Goal: Browse casually

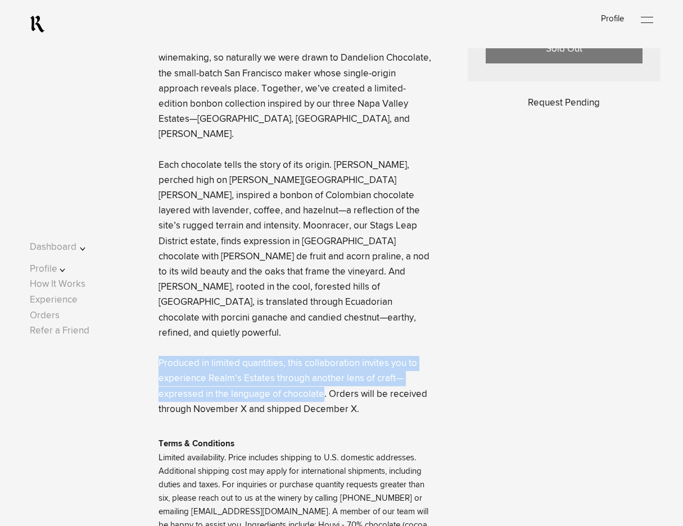
scroll to position [618, 0]
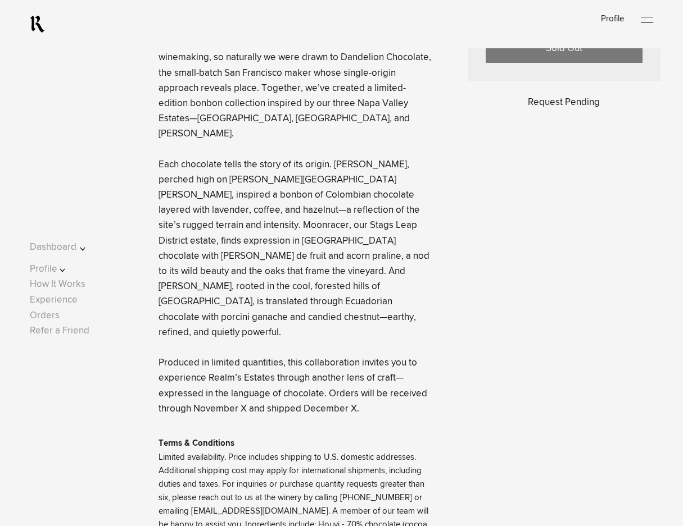
click at [374, 251] on lightning-formatted-text "Expressing the character of each Estate guides our work in winemaking, so natur…" at bounding box center [294, 226] width 273 height 376
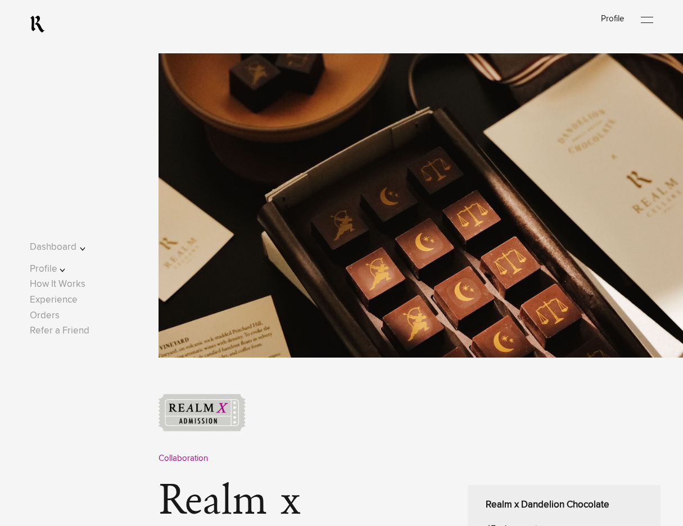
scroll to position [0, 0]
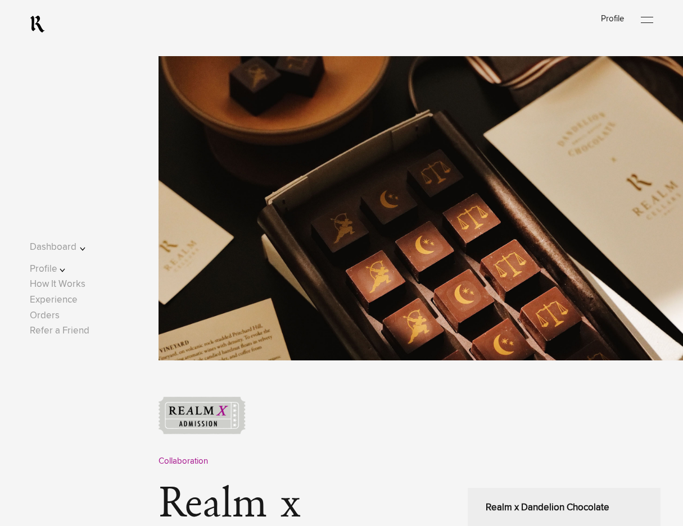
click at [110, 11] on div "Log In Profile Open Menu" at bounding box center [341, 24] width 623 height 48
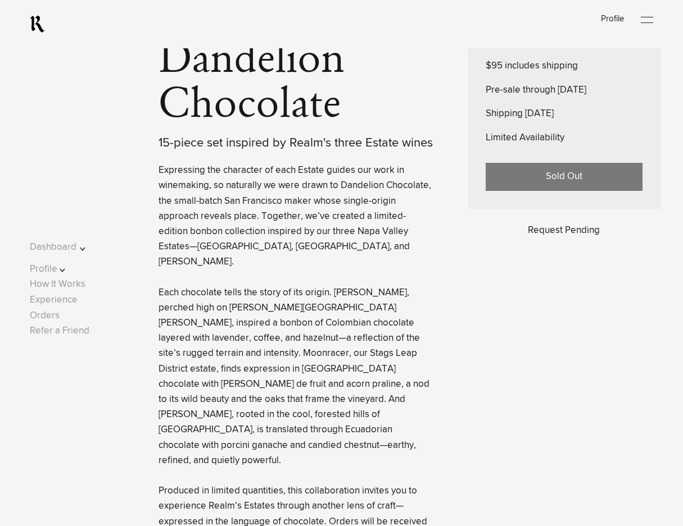
scroll to position [506, 0]
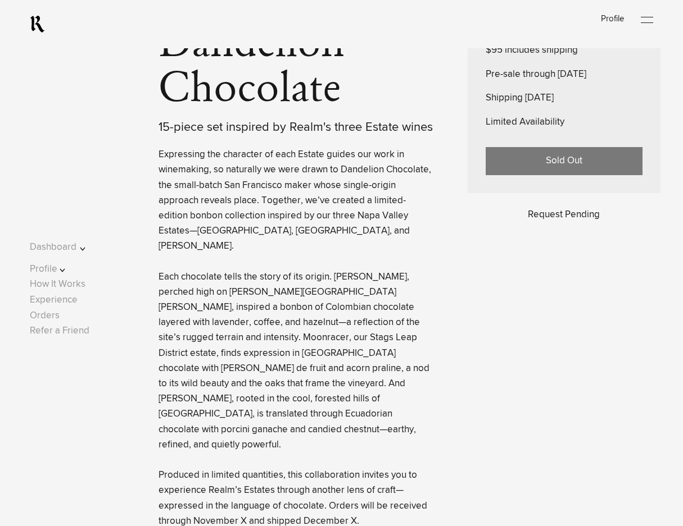
click at [131, 21] on div "Log In Profile Open Menu" at bounding box center [341, 24] width 623 height 48
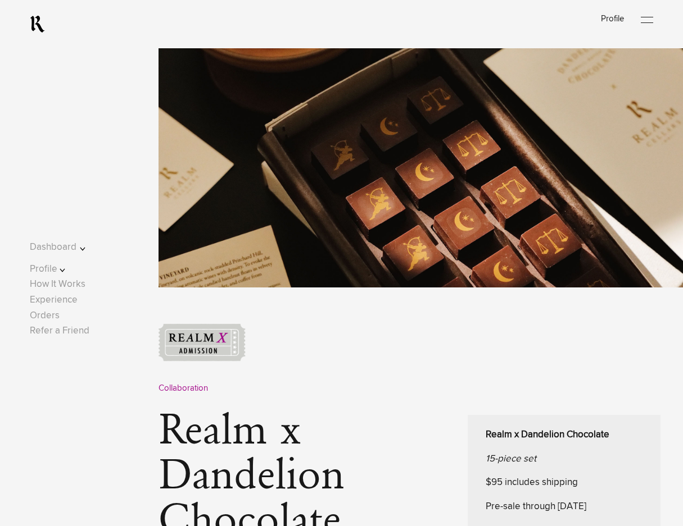
scroll to position [0, 0]
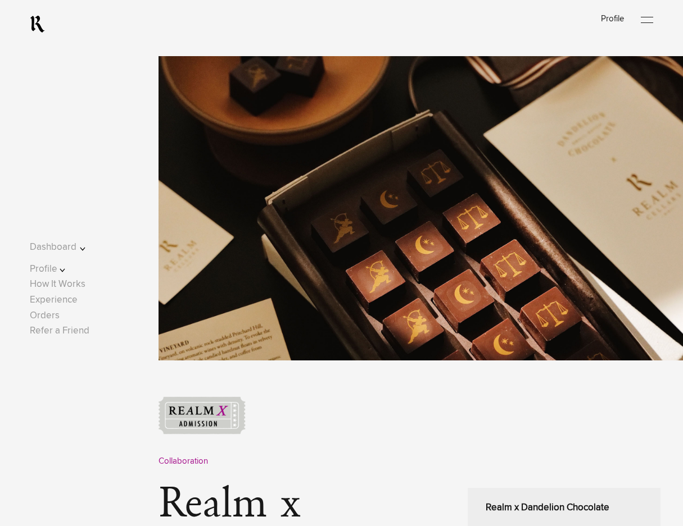
click at [146, 30] on div "Log In Profile Open Menu" at bounding box center [341, 24] width 623 height 48
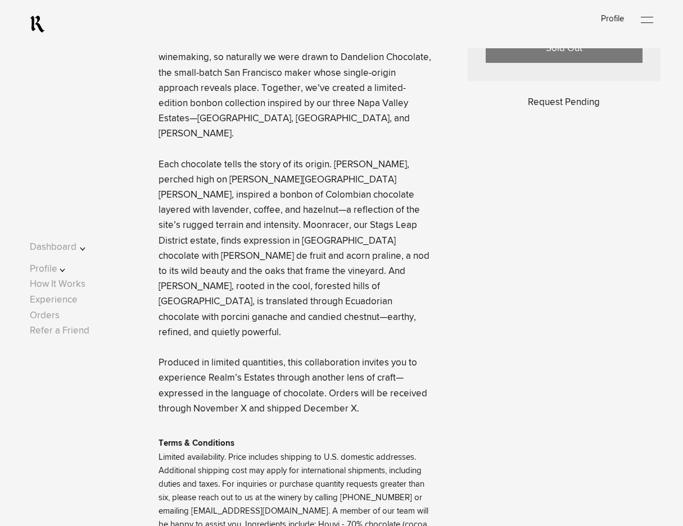
scroll to position [787, 0]
